Goal: Task Accomplishment & Management: Manage account settings

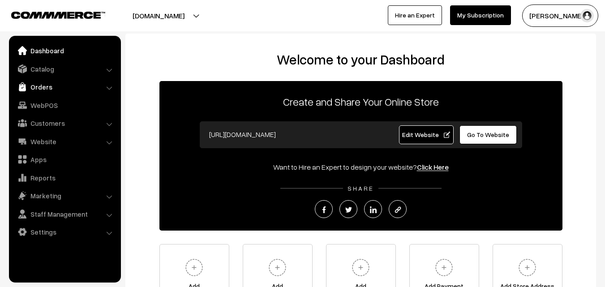
click at [33, 88] on link "Orders" at bounding box center [64, 87] width 107 height 16
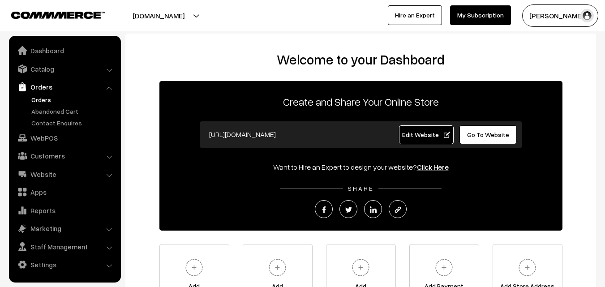
click at [36, 97] on link "Orders" at bounding box center [73, 99] width 89 height 9
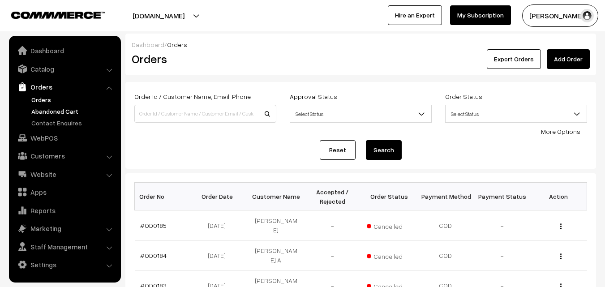
click at [52, 113] on link "Abandoned Cart" at bounding box center [73, 111] width 89 height 9
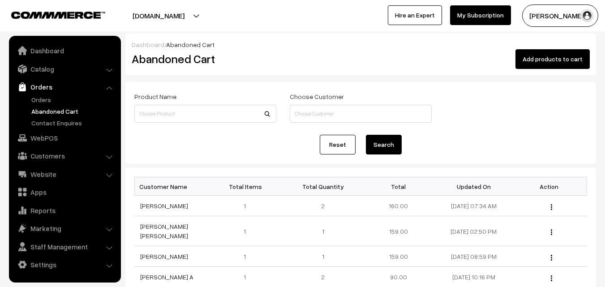
click at [562, 24] on button "[PERSON_NAME]" at bounding box center [560, 15] width 76 height 22
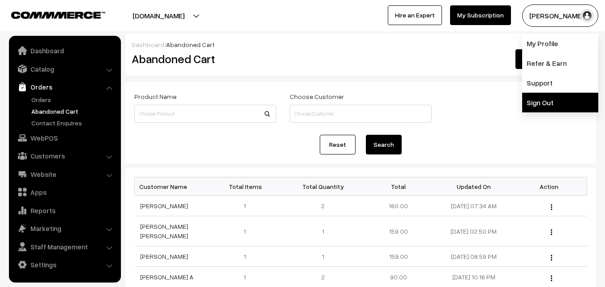
click at [547, 99] on link "Sign Out" at bounding box center [560, 103] width 76 height 20
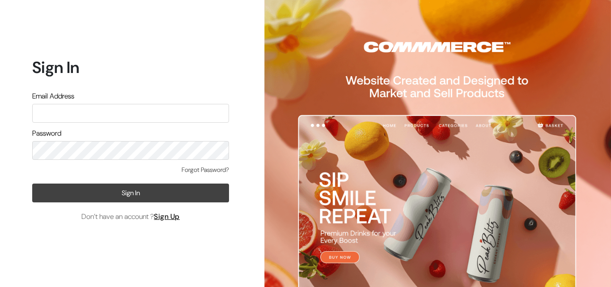
type input "uppadasarees999@gmail.com"
click at [137, 188] on button "Sign In" at bounding box center [130, 192] width 197 height 19
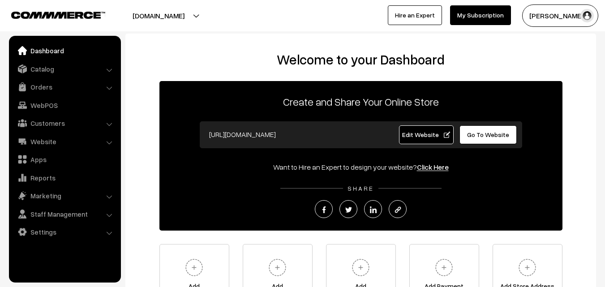
click at [36, 85] on link "Orders" at bounding box center [64, 87] width 107 height 16
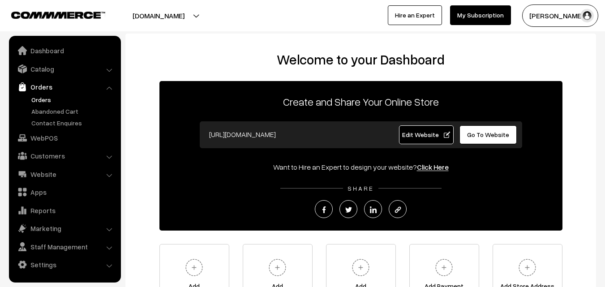
click at [42, 98] on link "Orders" at bounding box center [73, 99] width 89 height 9
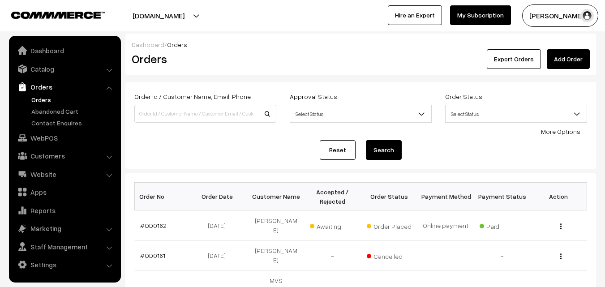
scroll to position [45, 0]
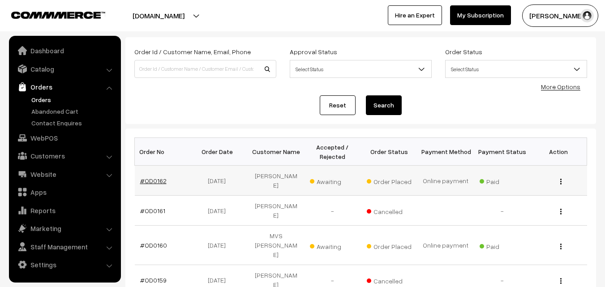
click at [154, 178] on link "#OD0162" at bounding box center [153, 181] width 26 height 8
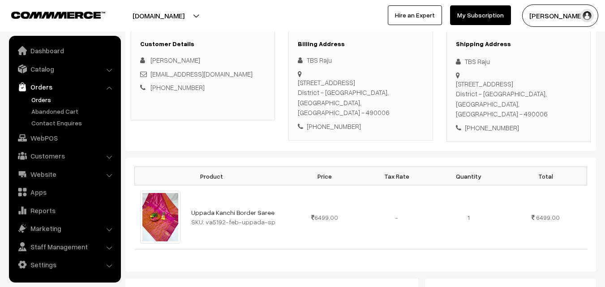
scroll to position [178, 0]
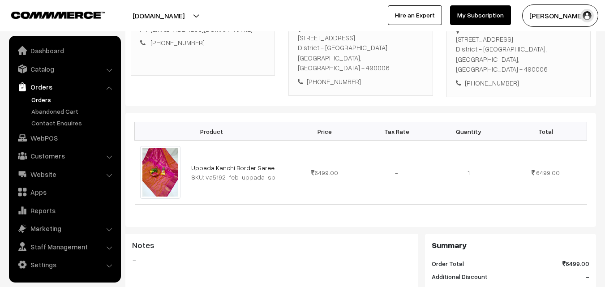
click at [41, 98] on link "Orders" at bounding box center [73, 99] width 89 height 9
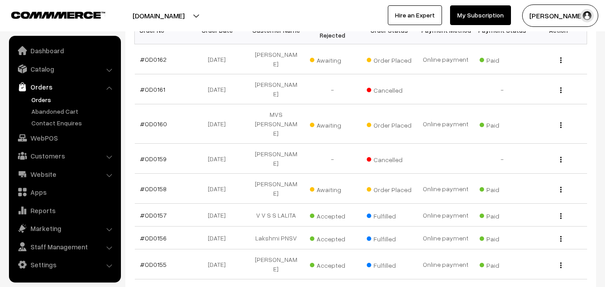
scroll to position [179, 0]
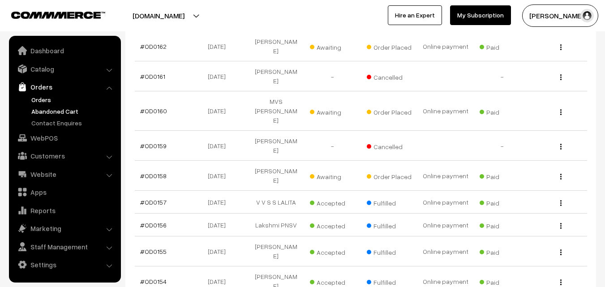
click at [52, 109] on link "Abandoned Cart" at bounding box center [73, 111] width 89 height 9
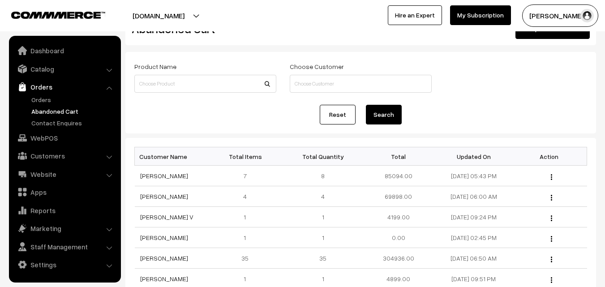
scroll to position [45, 0]
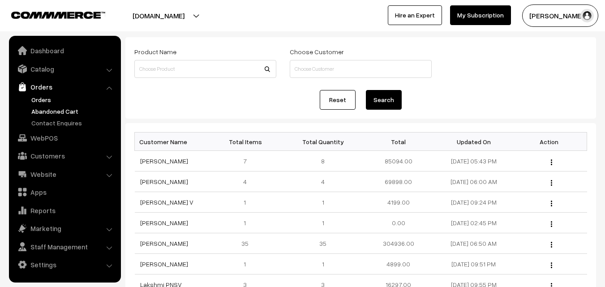
click at [45, 102] on link "Orders" at bounding box center [73, 99] width 89 height 9
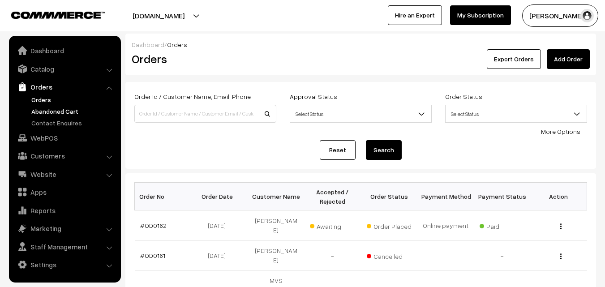
click at [56, 109] on link "Abandoned Cart" at bounding box center [73, 111] width 89 height 9
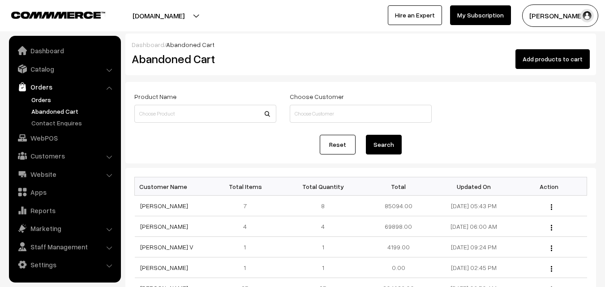
click at [34, 97] on link "Orders" at bounding box center [73, 99] width 89 height 9
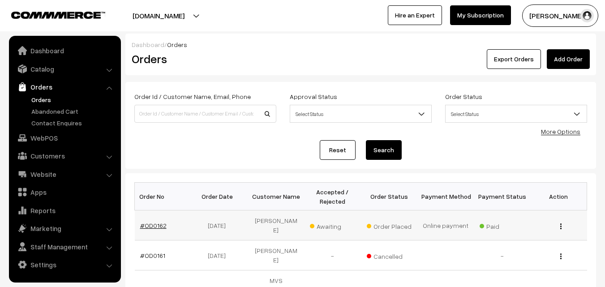
click at [145, 223] on link "#OD0162" at bounding box center [153, 226] width 26 height 8
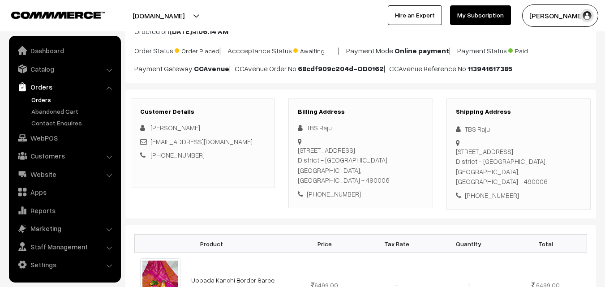
scroll to position [90, 0]
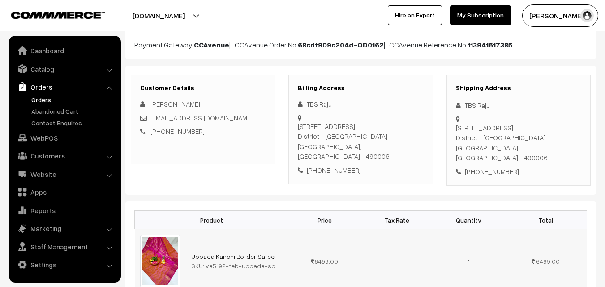
drag, startPoint x: 206, startPoint y: 257, endPoint x: 226, endPoint y: 257, distance: 19.7
click at [231, 261] on div "SKU: va5192-feb-uppada-sp" at bounding box center [237, 265] width 92 height 9
drag, startPoint x: 205, startPoint y: 256, endPoint x: 270, endPoint y: 260, distance: 65.9
click at [270, 261] on div "SKU: va5192-feb-uppada-sp" at bounding box center [237, 265] width 92 height 9
copy div "va5192-feb-uppada-sp"
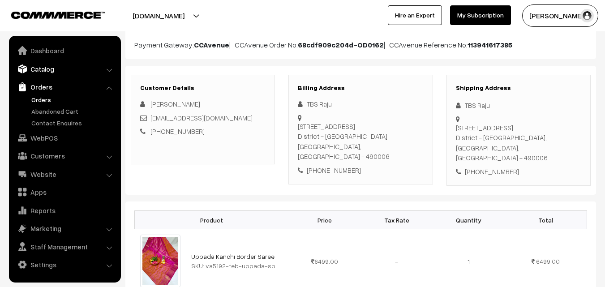
click at [41, 72] on link "Catalog" at bounding box center [64, 69] width 107 height 16
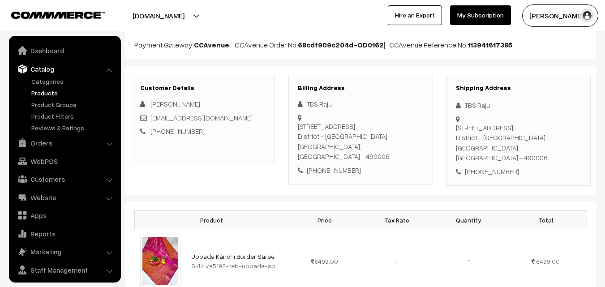
click at [41, 96] on link "Products" at bounding box center [73, 92] width 89 height 9
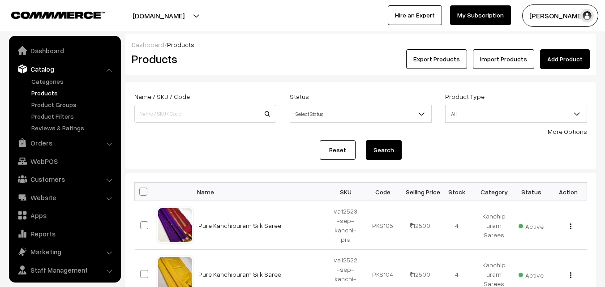
scroll to position [22, 0]
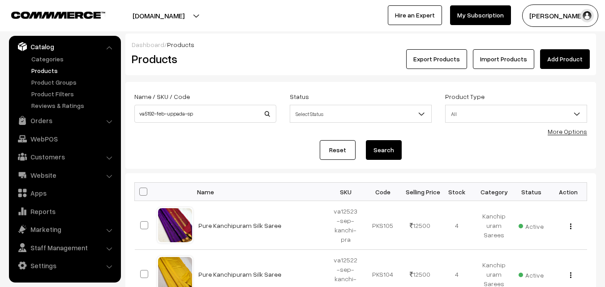
type input "va5192-feb-uppada-sp"
click at [374, 155] on button "Search" at bounding box center [384, 150] width 36 height 20
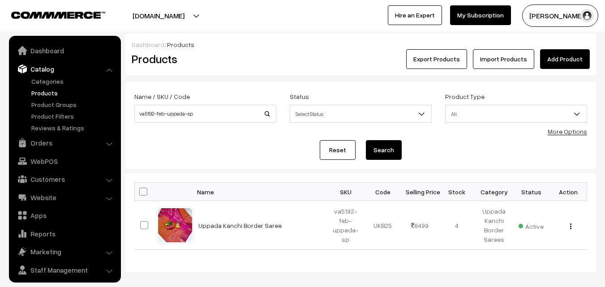
scroll to position [22, 0]
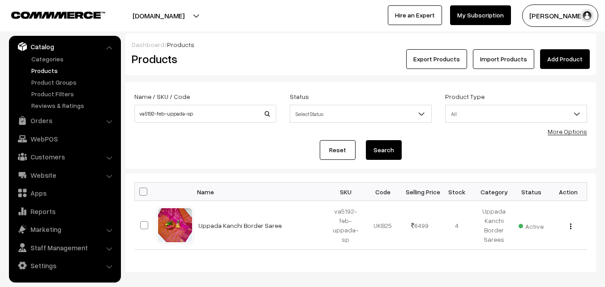
click at [222, 223] on link "Uppada Kanchi Border Saree" at bounding box center [239, 226] width 83 height 8
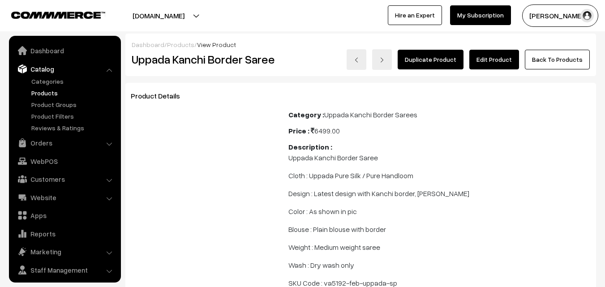
scroll to position [22, 0]
